Goal: Obtain resource: Download file/media

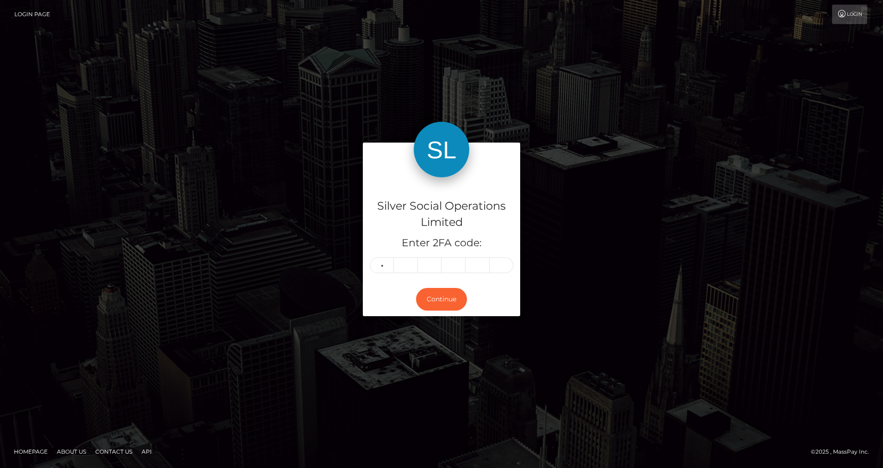
type input "4"
type input "8"
type input "4"
type input "6"
type input "0"
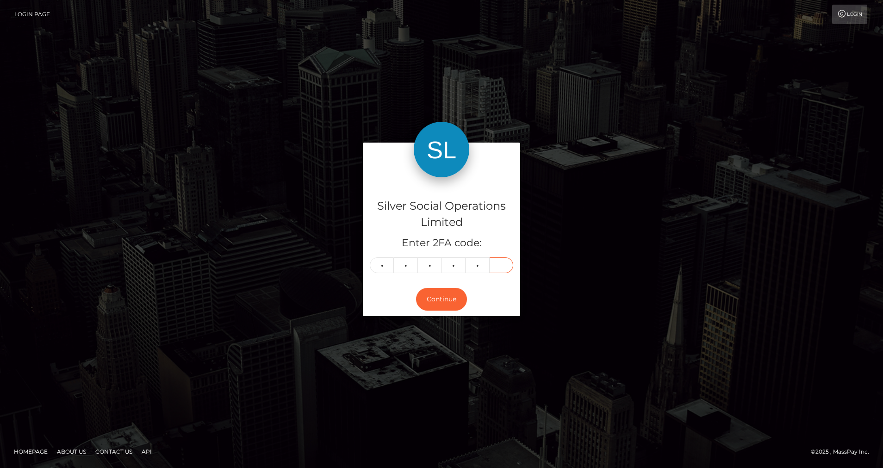
type input "8"
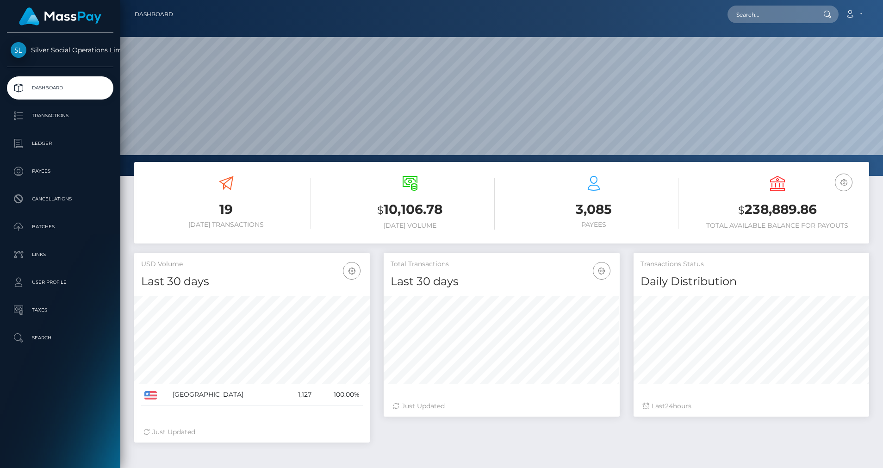
scroll to position [164, 236]
click at [65, 143] on p "Ledger" at bounding box center [60, 144] width 99 height 14
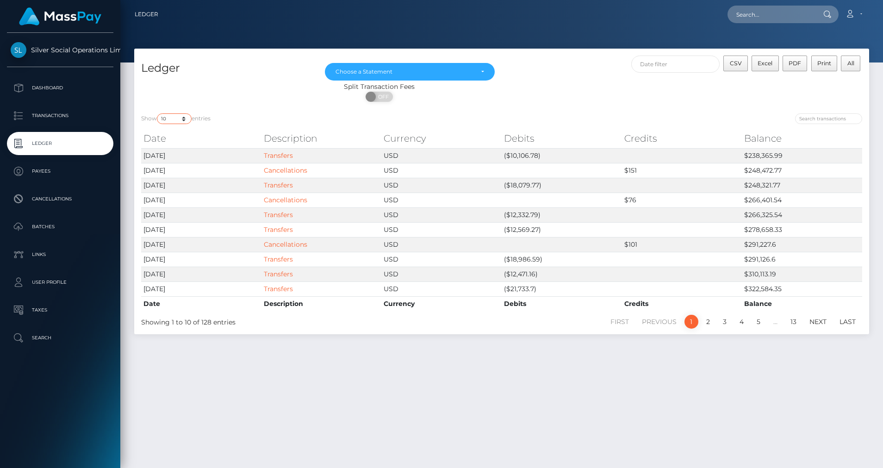
click at [185, 123] on select "10 25 50 100 250" at bounding box center [174, 118] width 35 height 11
select select "25"
click at [158, 113] on select "10 25 50 100 250" at bounding box center [174, 118] width 35 height 11
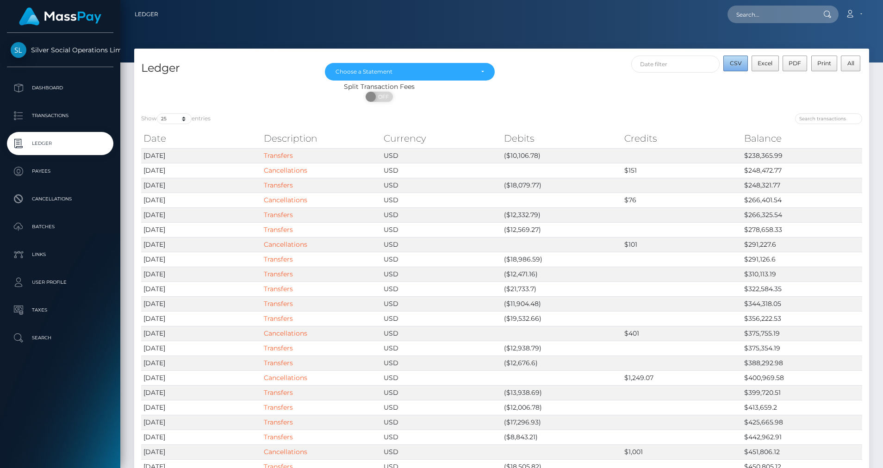
click at [737, 65] on span "CSV" at bounding box center [736, 63] width 12 height 7
click at [371, 78] on div "Choose a Statement" at bounding box center [410, 72] width 170 height 18
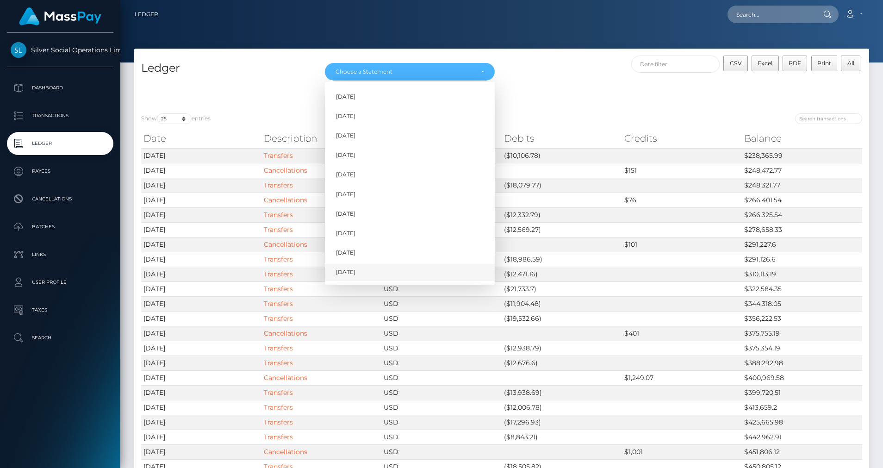
click at [348, 268] on span "Oct 2025" at bounding box center [345, 272] width 19 height 8
select select "Oct 2025"
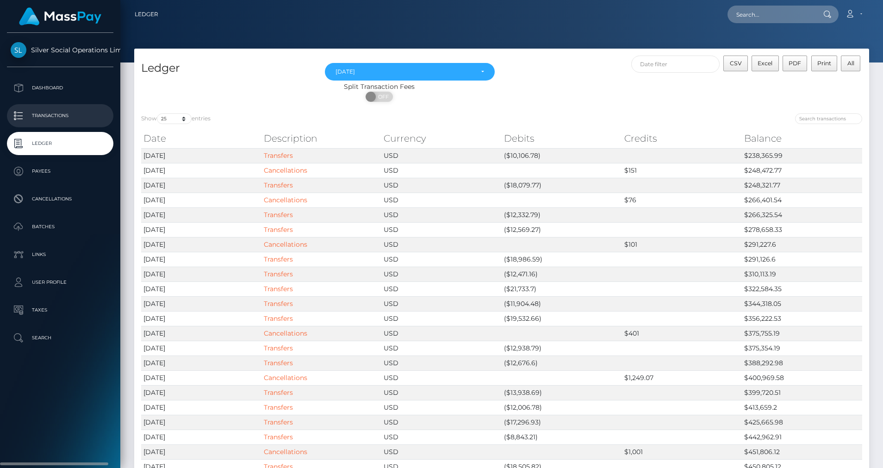
click at [51, 117] on p "Transactions" at bounding box center [60, 116] width 99 height 14
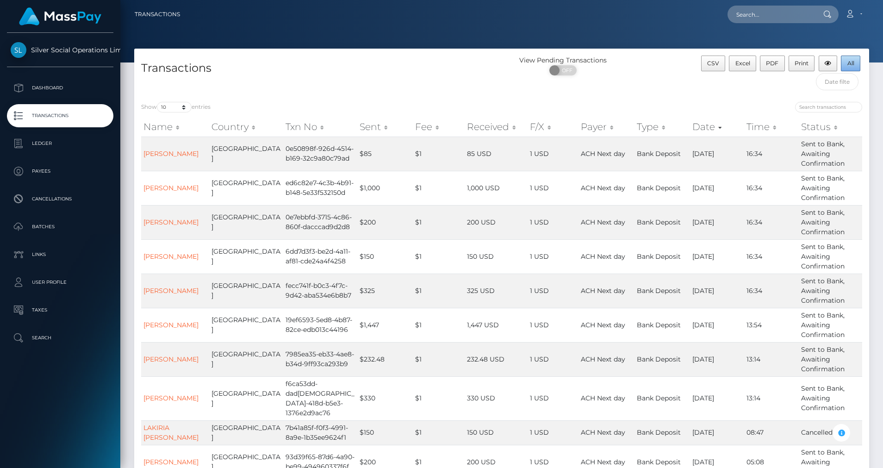
click at [847, 61] on span "All" at bounding box center [850, 63] width 7 height 7
